Goal: Transaction & Acquisition: Purchase product/service

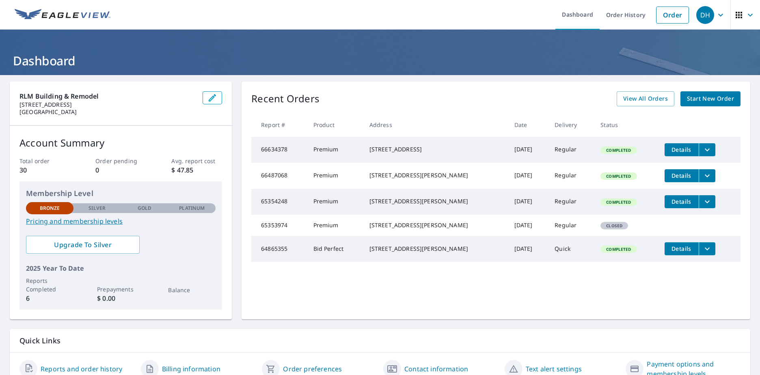
click at [692, 102] on span "Start New Order" at bounding box center [710, 99] width 47 height 10
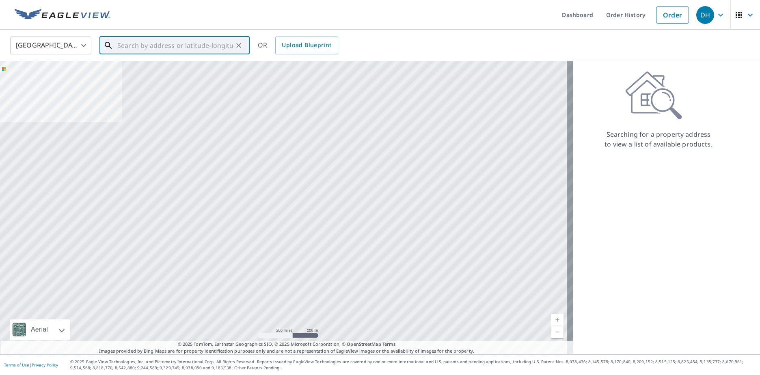
click at [165, 51] on input "text" at bounding box center [175, 45] width 116 height 23
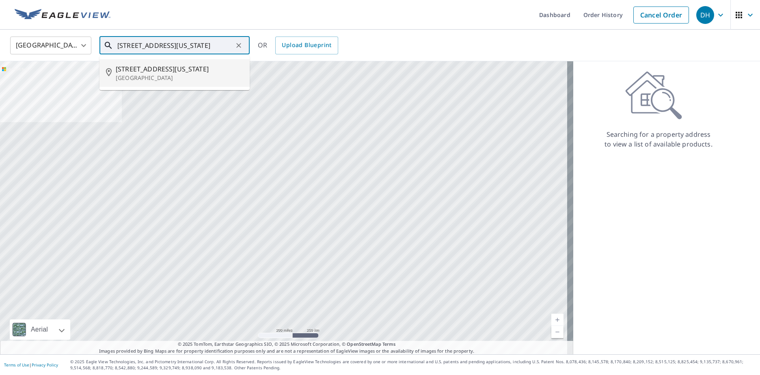
click at [161, 69] on span "[STREET_ADDRESS][US_STATE]" at bounding box center [180, 69] width 128 height 10
type input "[STREET_ADDRESS][US_STATE]"
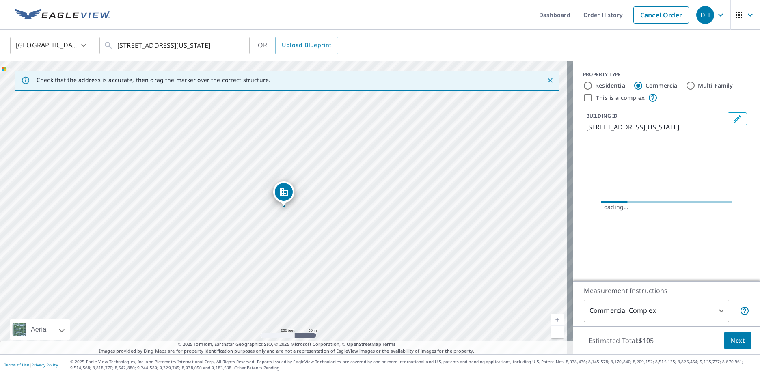
click at [583, 85] on input "Residential" at bounding box center [588, 86] width 10 height 10
radio input "true"
type input "1"
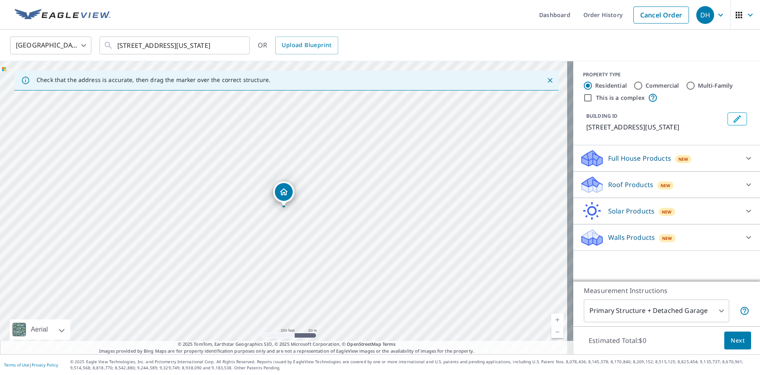
click at [624, 182] on p "Roof Products" at bounding box center [630, 185] width 45 height 10
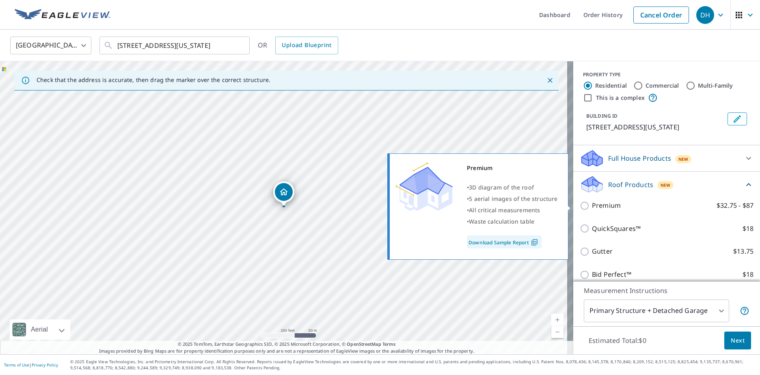
click at [597, 207] on p "Premium" at bounding box center [606, 206] width 29 height 10
click at [592, 207] on input "Premium $32.75 - $87" at bounding box center [586, 206] width 12 height 10
checkbox input "true"
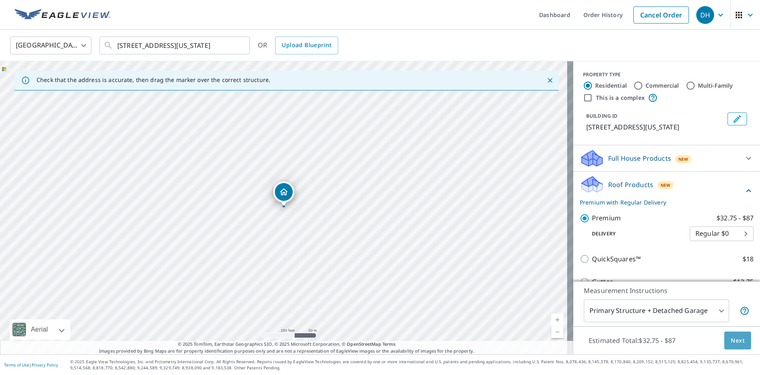
click at [731, 336] on span "Next" at bounding box center [738, 341] width 14 height 10
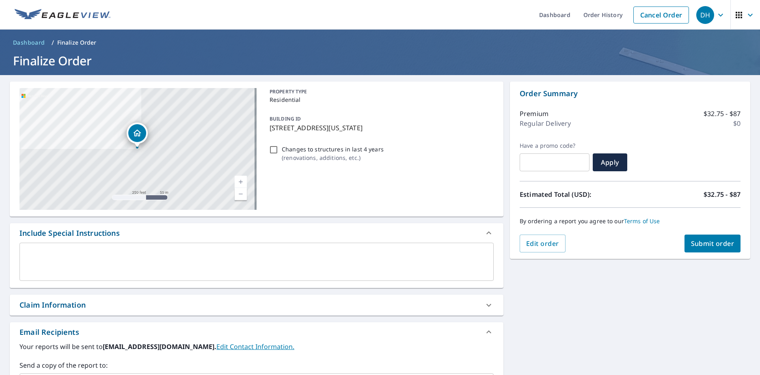
click at [700, 242] on span "Submit order" at bounding box center [712, 243] width 43 height 9
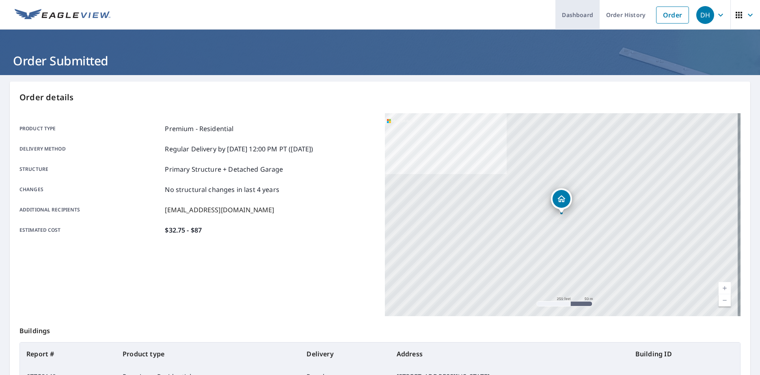
click at [569, 12] on link "Dashboard" at bounding box center [578, 15] width 44 height 30
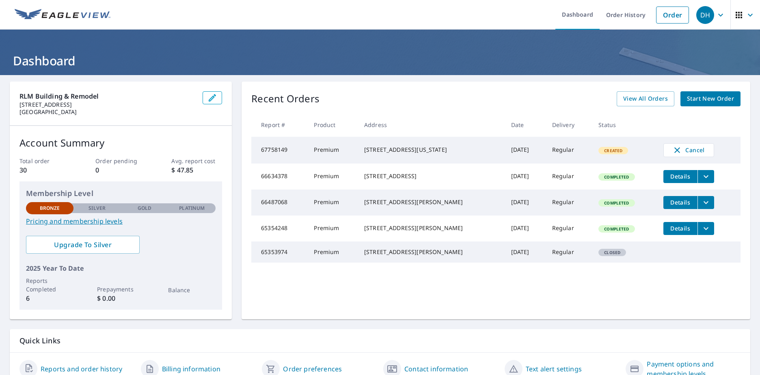
click at [699, 96] on span "Start New Order" at bounding box center [710, 99] width 47 height 10
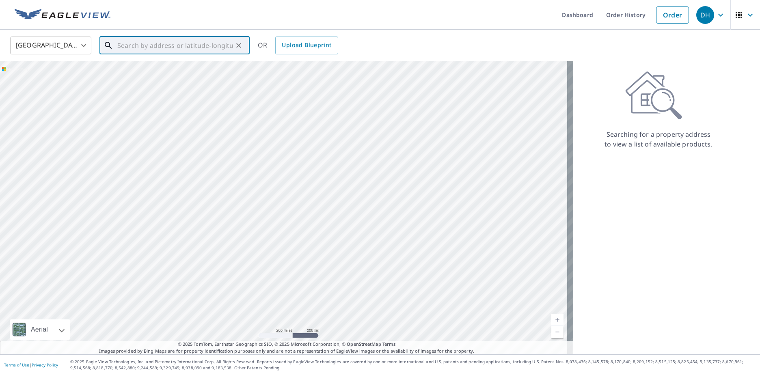
click at [224, 44] on input "text" at bounding box center [175, 45] width 116 height 23
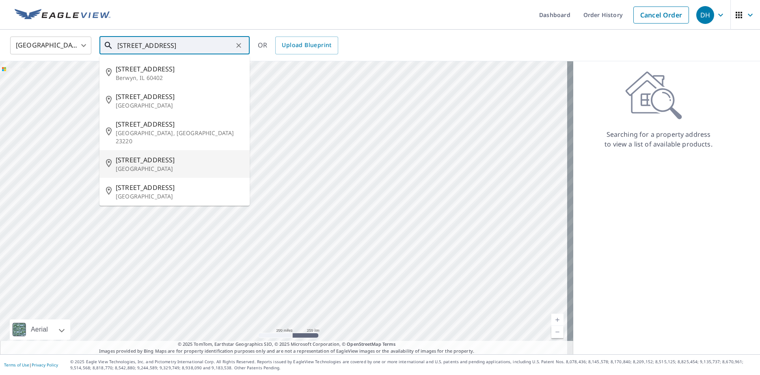
click at [178, 155] on span "[STREET_ADDRESS]" at bounding box center [180, 160] width 128 height 10
type input "[STREET_ADDRESS]"
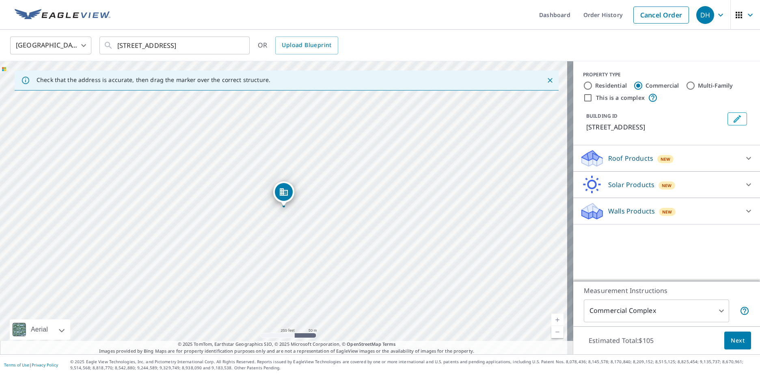
click at [615, 160] on p "Roof Products" at bounding box center [630, 159] width 45 height 10
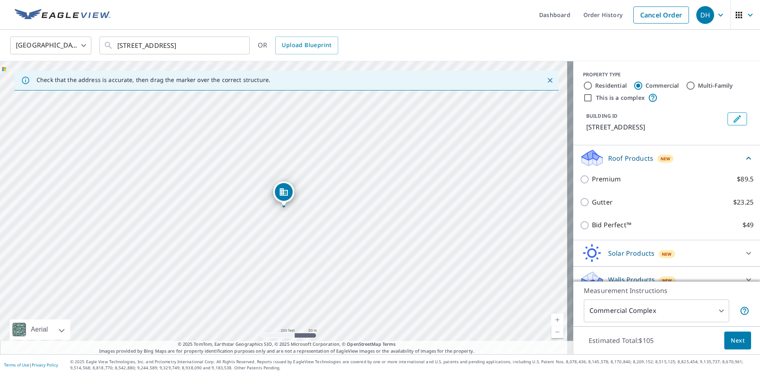
click at [595, 84] on label "Residential" at bounding box center [611, 86] width 32 height 8
click at [593, 84] on input "Residential" at bounding box center [588, 86] width 10 height 10
radio input "true"
type input "1"
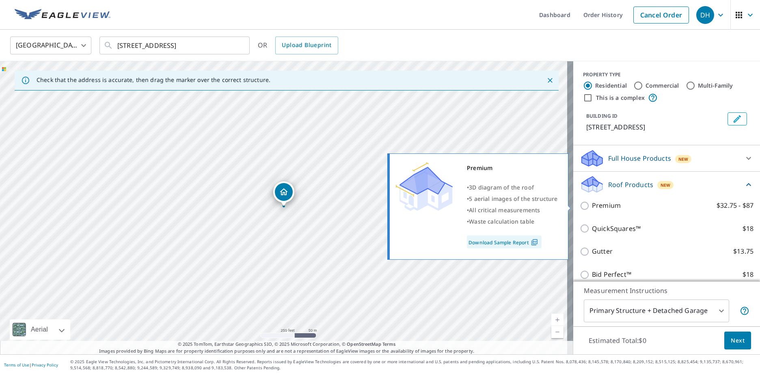
click at [611, 203] on p "Premium" at bounding box center [606, 206] width 29 height 10
click at [592, 203] on input "Premium $32.75 - $87" at bounding box center [586, 206] width 12 height 10
checkbox input "true"
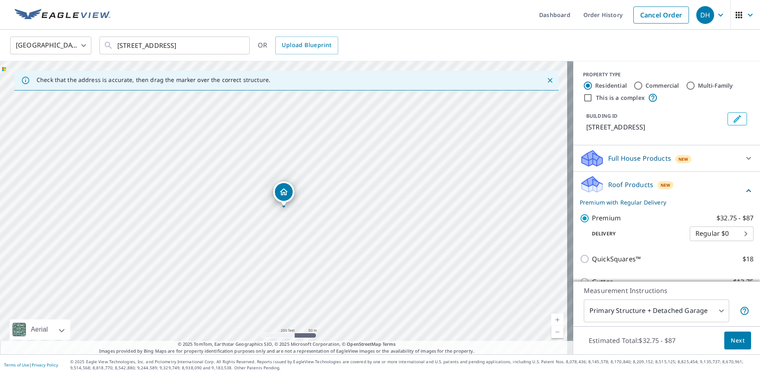
click at [731, 344] on span "Next" at bounding box center [738, 341] width 14 height 10
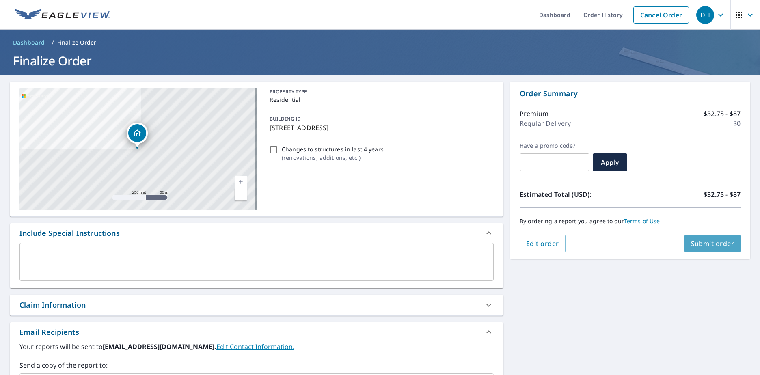
click at [691, 245] on span "Submit order" at bounding box center [712, 243] width 43 height 9
